Goal: Task Accomplishment & Management: Complete application form

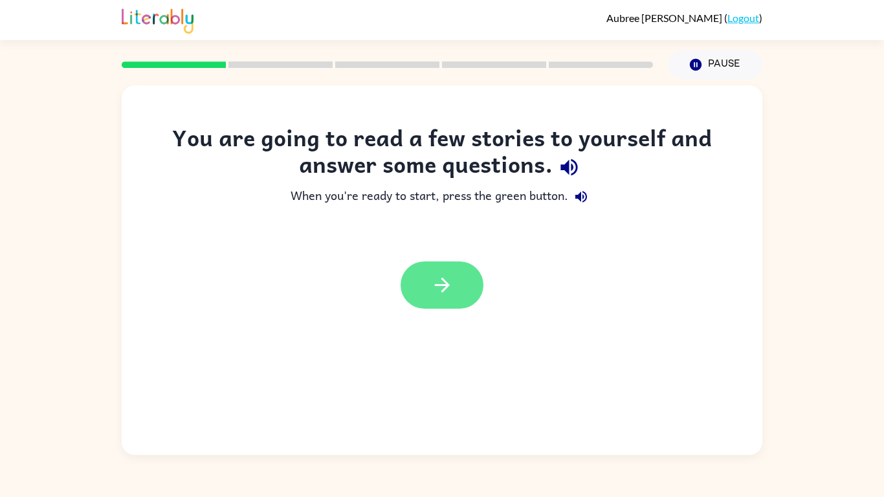
click at [427, 287] on button "button" at bounding box center [442, 284] width 83 height 47
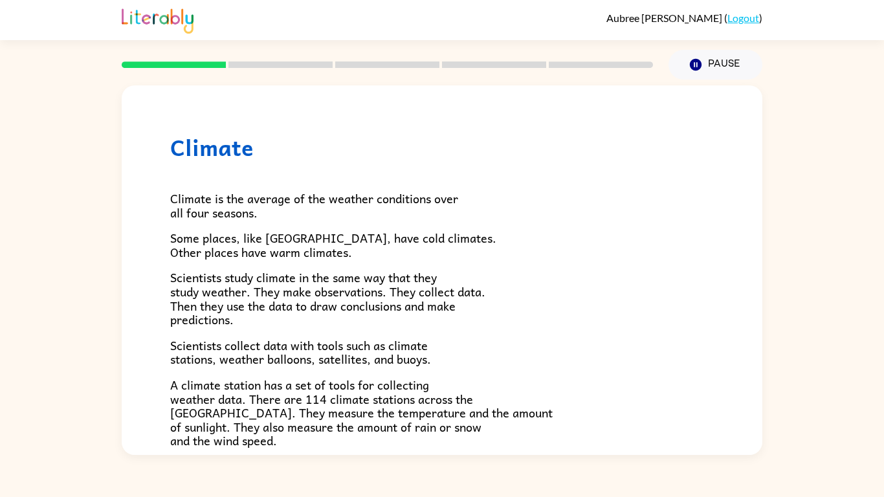
scroll to position [362, 0]
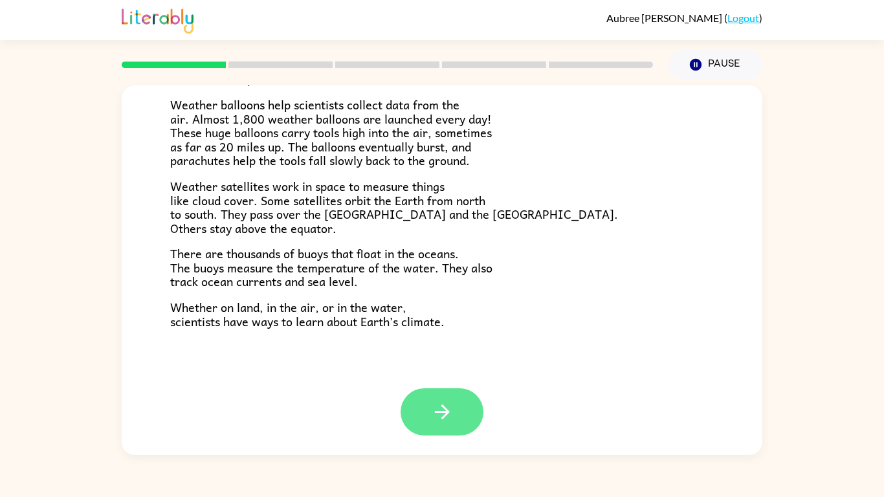
click at [447, 401] on icon "button" at bounding box center [442, 412] width 23 height 23
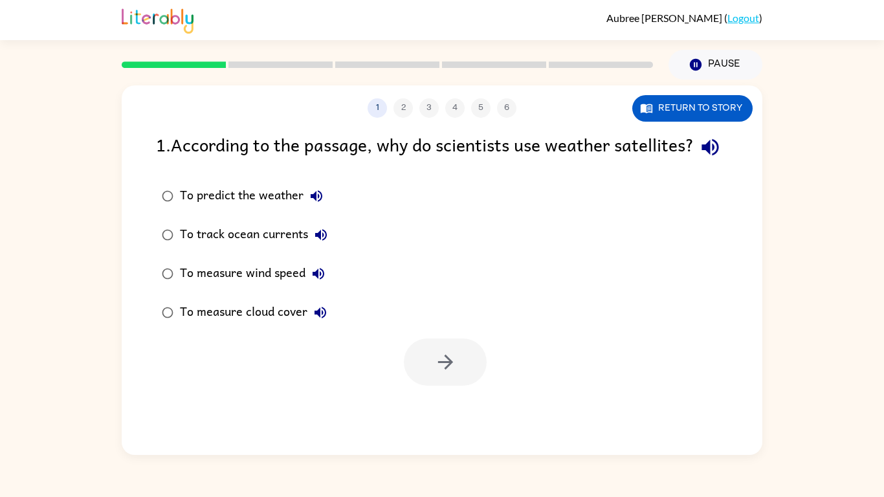
scroll to position [0, 0]
click at [275, 209] on div "To predict the weather" at bounding box center [254, 196] width 149 height 26
click at [444, 373] on icon "button" at bounding box center [445, 362] width 23 height 23
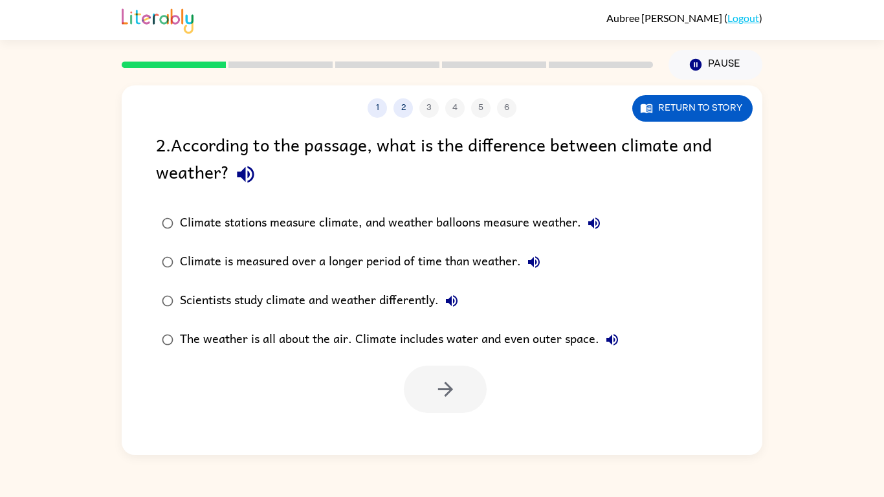
click at [432, 101] on div "1 2 3 4 5 6" at bounding box center [442, 107] width 641 height 19
click at [379, 111] on button "1" at bounding box center [377, 107] width 19 height 19
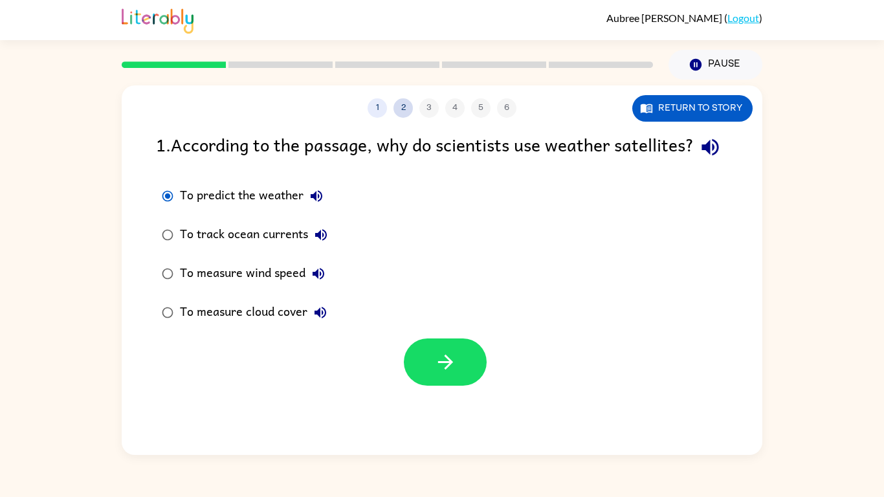
click at [401, 109] on button "2" at bounding box center [402, 107] width 19 height 19
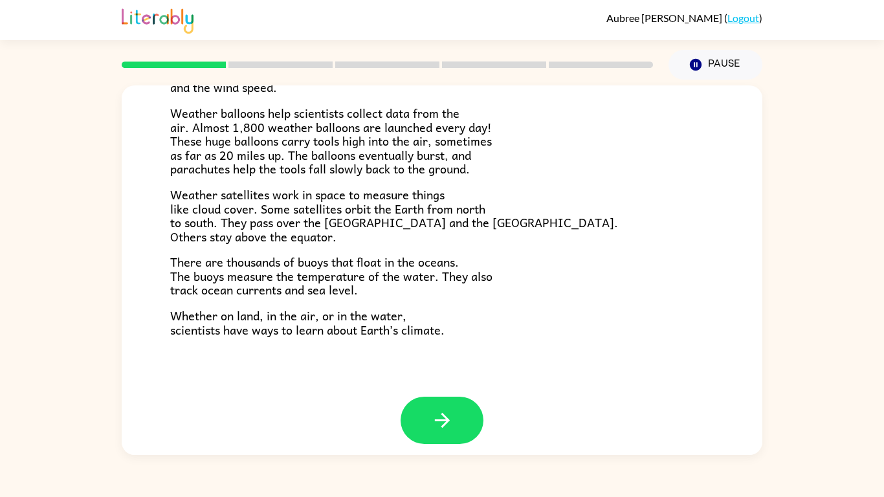
scroll to position [362, 0]
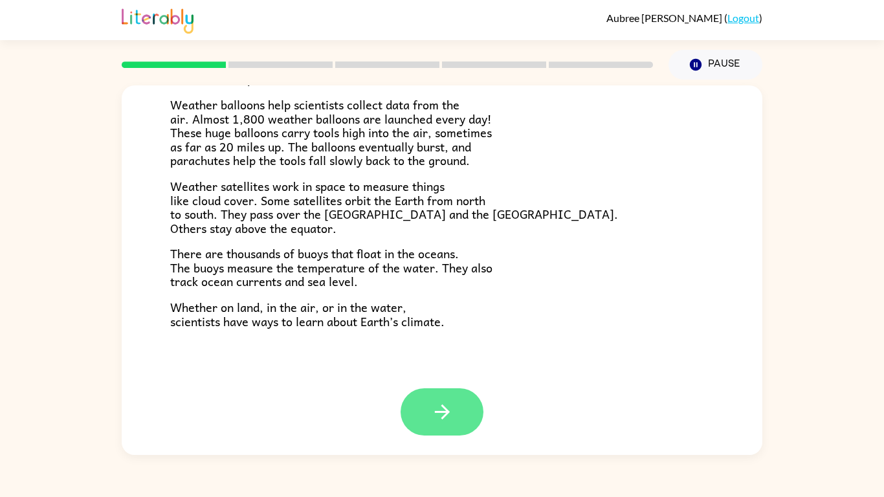
click at [438, 425] on button "button" at bounding box center [442, 411] width 83 height 47
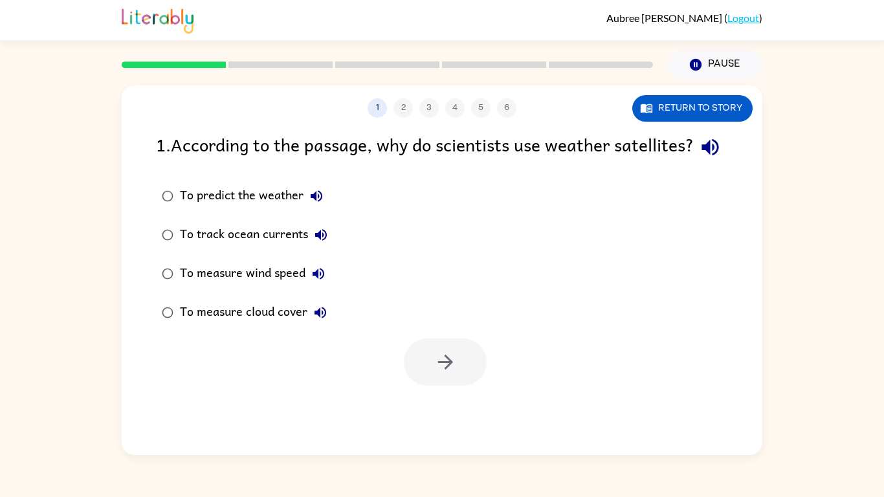
scroll to position [0, 0]
click at [282, 326] on div "To measure cloud cover" at bounding box center [256, 313] width 153 height 26
click at [436, 373] on icon "button" at bounding box center [445, 362] width 23 height 23
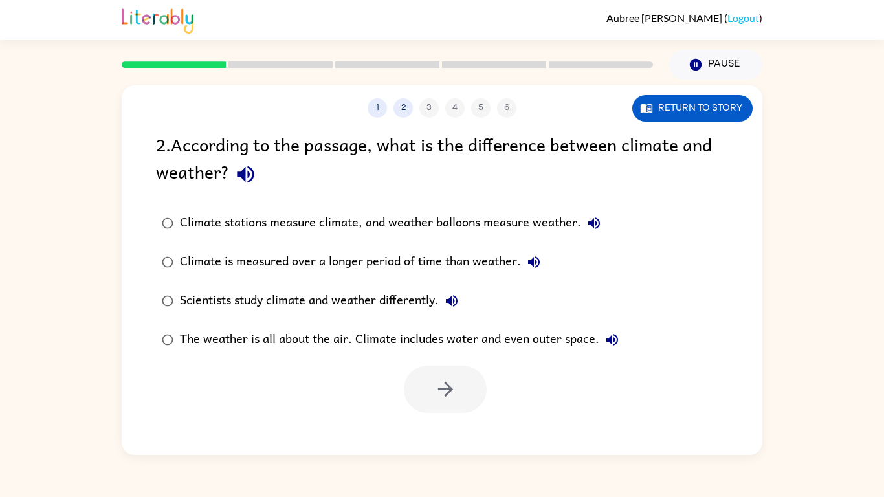
click at [484, 265] on div "Climate is measured over a longer period of time than weather." at bounding box center [363, 262] width 367 height 26
click at [443, 377] on button "button" at bounding box center [445, 389] width 83 height 47
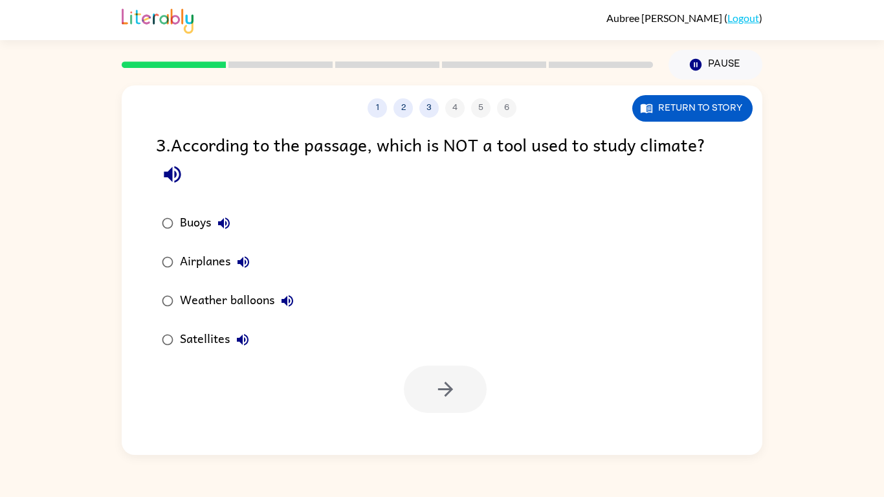
click at [186, 222] on div "Buoys" at bounding box center [208, 223] width 57 height 26
click at [454, 370] on button "button" at bounding box center [445, 389] width 83 height 47
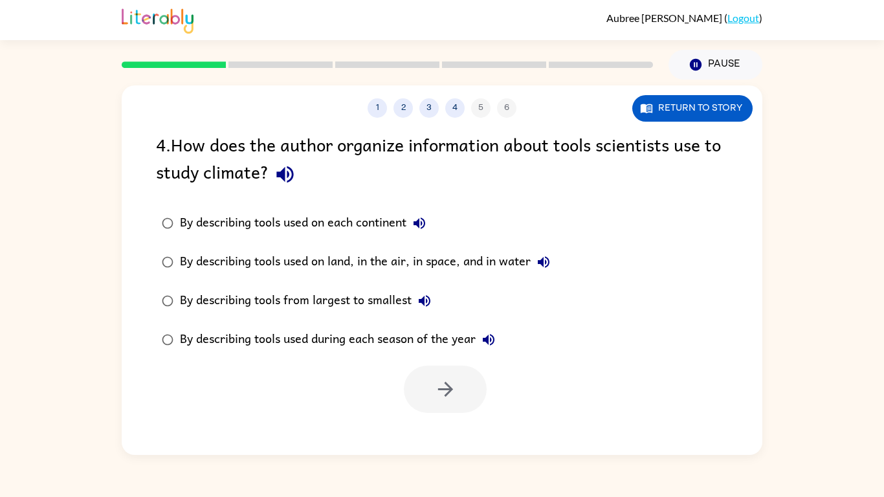
click at [410, 260] on div "By describing tools used on land, in the air, in space, and in water" at bounding box center [368, 262] width 377 height 26
click at [446, 406] on button "button" at bounding box center [445, 389] width 83 height 47
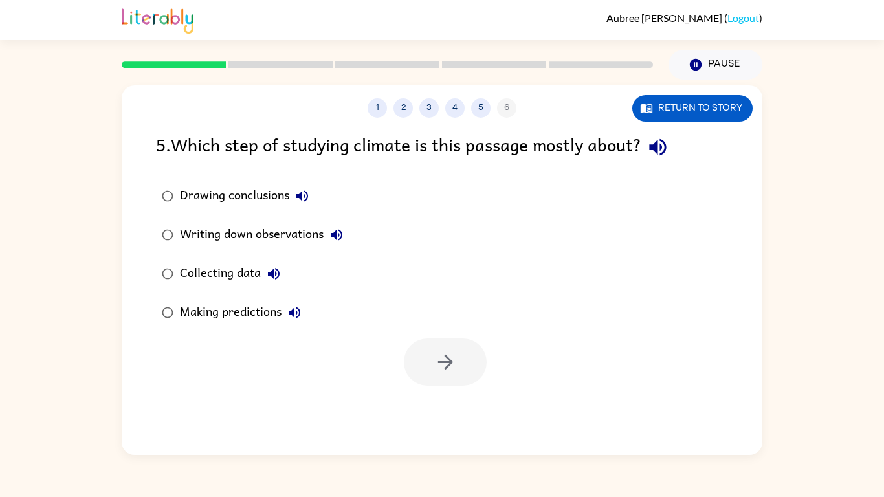
click at [214, 233] on div "Writing down observations" at bounding box center [265, 235] width 170 height 26
click at [441, 378] on button "button" at bounding box center [445, 361] width 83 height 47
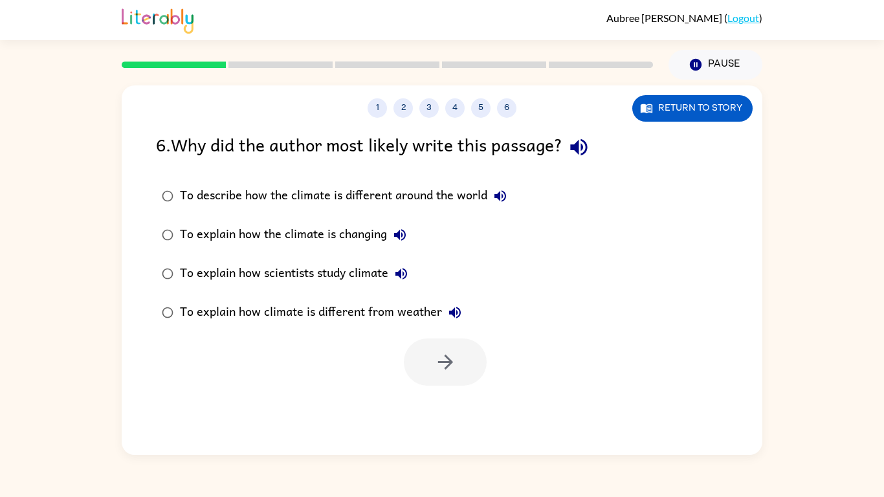
click at [402, 201] on div "To describe how the climate is different around the world" at bounding box center [346, 196] width 333 height 26
click at [430, 369] on button "button" at bounding box center [445, 361] width 83 height 47
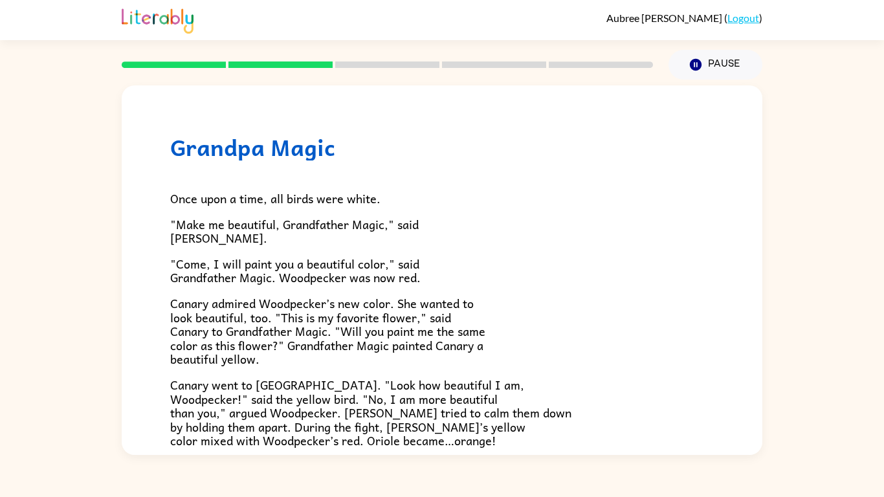
scroll to position [334, 0]
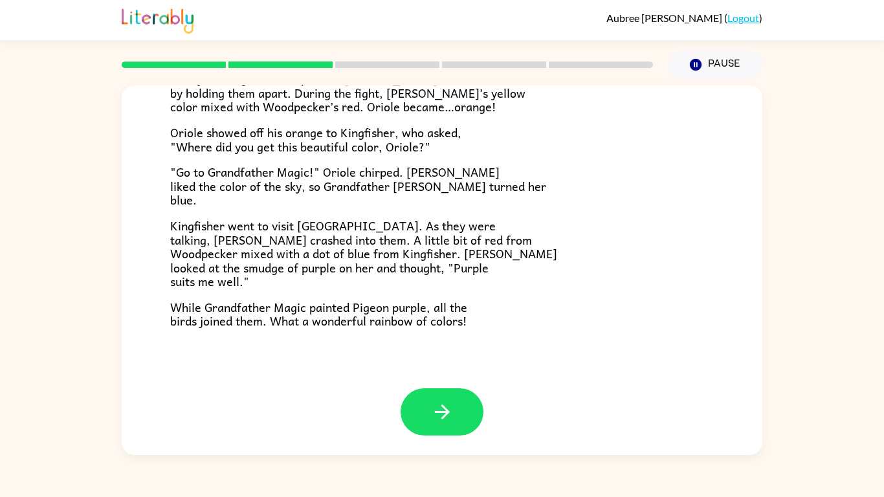
click at [450, 441] on div at bounding box center [442, 421] width 641 height 67
click at [435, 432] on button "button" at bounding box center [442, 411] width 83 height 47
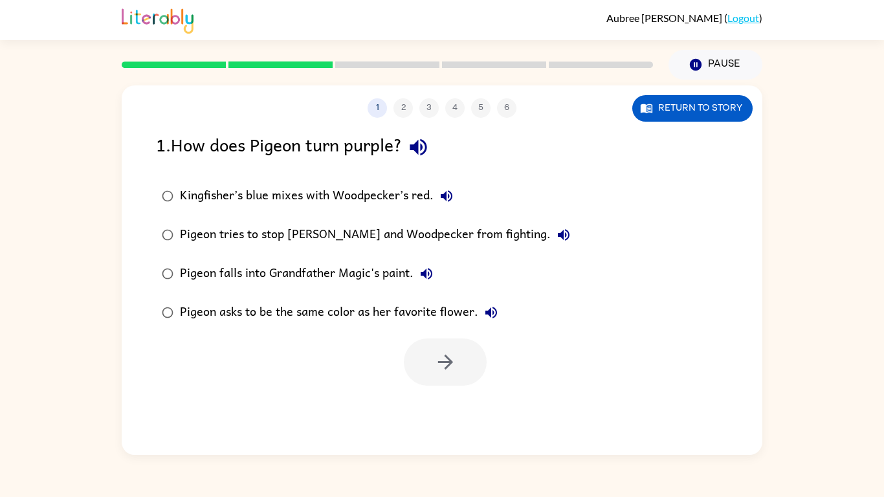
scroll to position [0, 0]
click at [713, 51] on button "Pause Pause" at bounding box center [716, 65] width 94 height 30
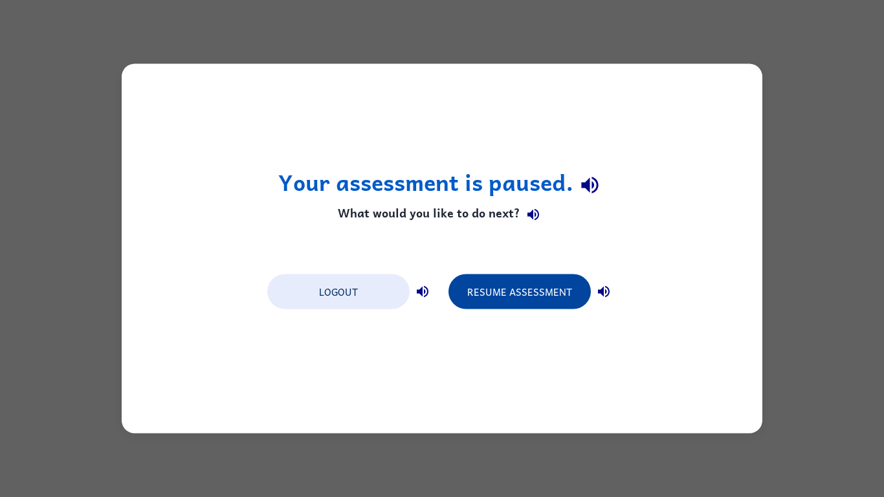
click at [539, 295] on button "Resume Assessment" at bounding box center [519, 291] width 142 height 35
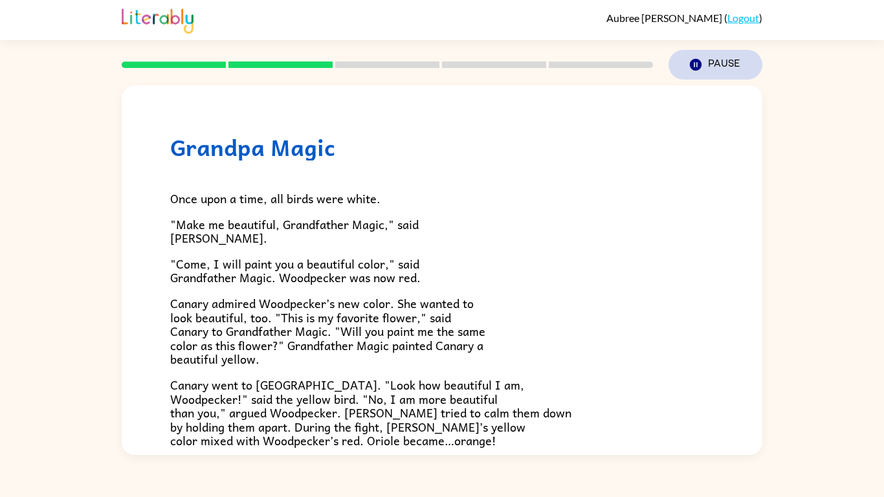
click at [689, 58] on icon "Pause" at bounding box center [696, 65] width 14 height 14
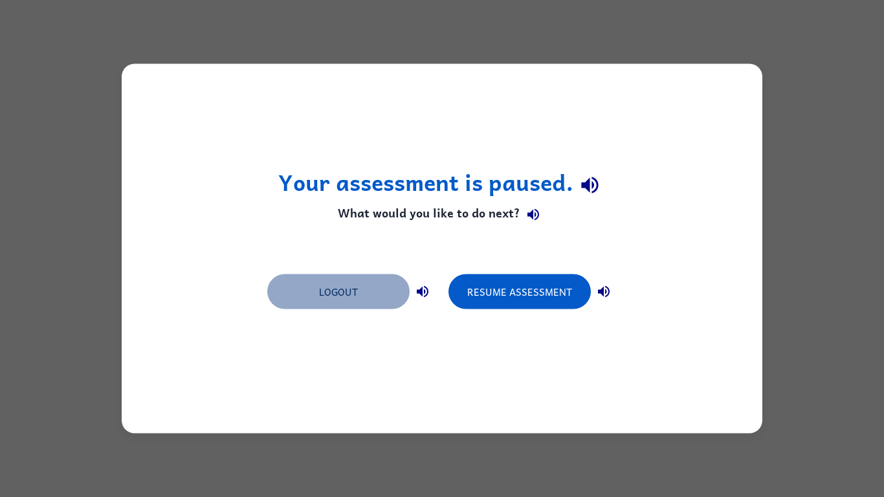
click at [384, 282] on button "Logout" at bounding box center [338, 291] width 142 height 35
